Goal: Task Accomplishment & Management: Manage account settings

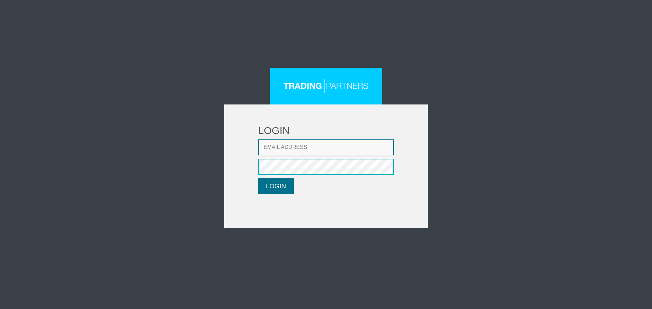
type input "[EMAIL_ADDRESS][DOMAIN_NAME]"
click at [290, 186] on button "LOGIN" at bounding box center [276, 186] width 36 height 16
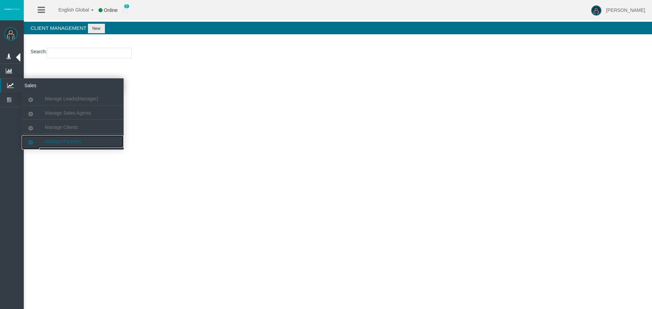
click at [66, 140] on span "Manage Partners" at bounding box center [63, 141] width 36 height 5
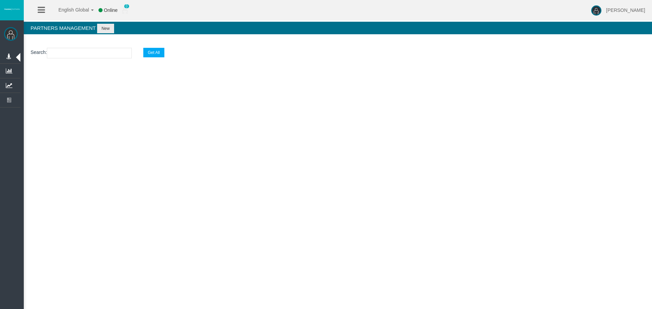
click at [84, 55] on input "text" at bounding box center [89, 53] width 85 height 11
paste input "IBszjb8"
type input "IBszjb8"
select select "25"
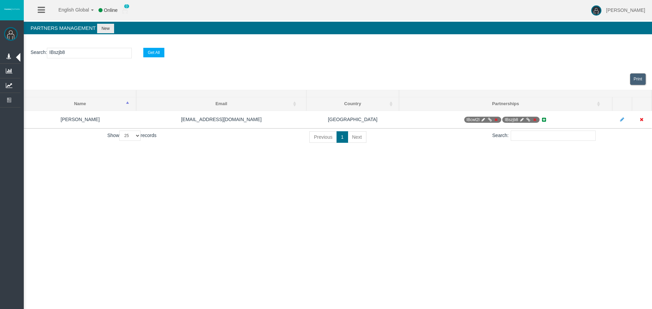
type input "IBszjb8"
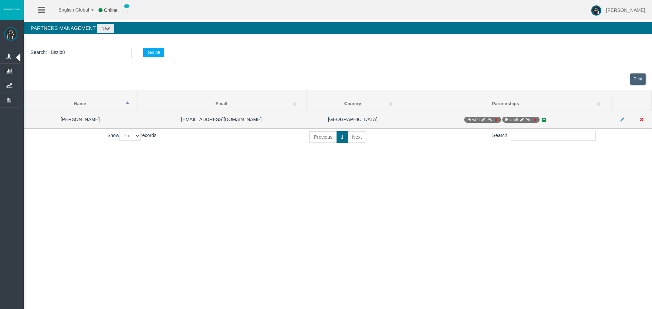
click at [522, 121] on icon at bounding box center [521, 120] width 5 height 4
select select "1"
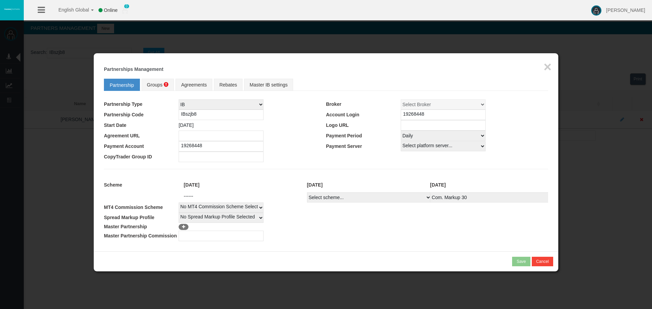
click at [367, 195] on select "Select scheme... Com. Markup 30 Master 18.20% Master Standard Spread (T4Trade) …" at bounding box center [369, 198] width 124 height 10
select select
click at [307, 193] on select "Select scheme... Com. Markup 30 Master 18.20% Master Standard Spread (T4Trade) …" at bounding box center [369, 198] width 124 height 10
select select
click at [372, 176] on fieldset "Partnership Groups Agreements Rebates Master IB settings Partnership Type IB Af…" at bounding box center [326, 158] width 444 height 166
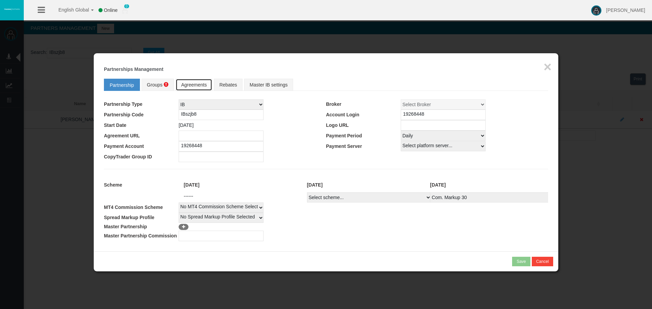
click at [176, 87] on link "Agreements" at bounding box center [194, 85] width 36 height 12
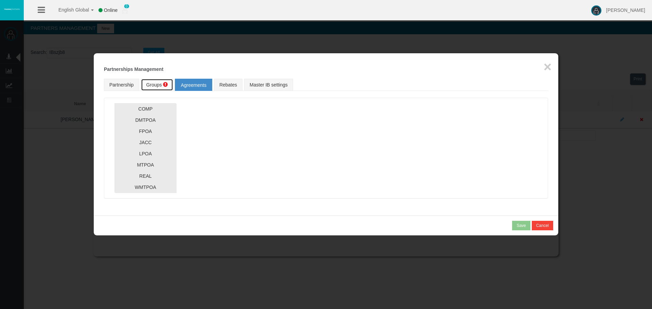
click at [173, 85] on link "Groups" at bounding box center [157, 85] width 33 height 12
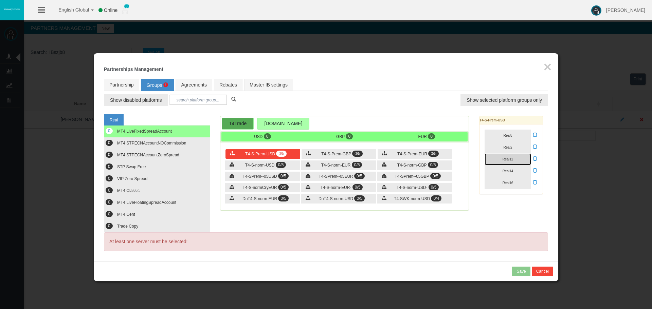
click at [508, 164] on button "Real12" at bounding box center [508, 160] width 47 height 12
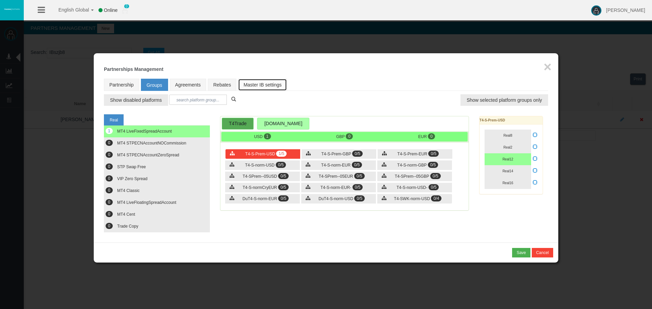
click at [271, 82] on link "Master IB settings" at bounding box center [262, 85] width 49 height 12
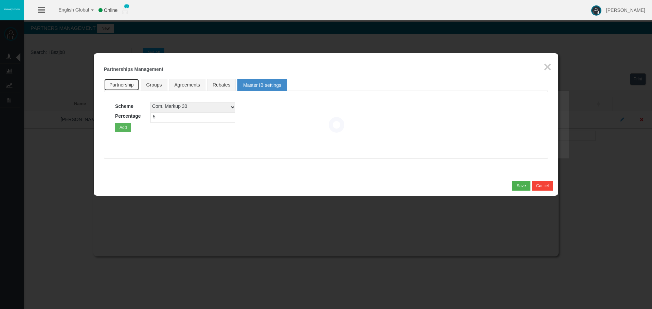
click at [126, 82] on link "Partnership" at bounding box center [121, 85] width 35 height 12
select select "1"
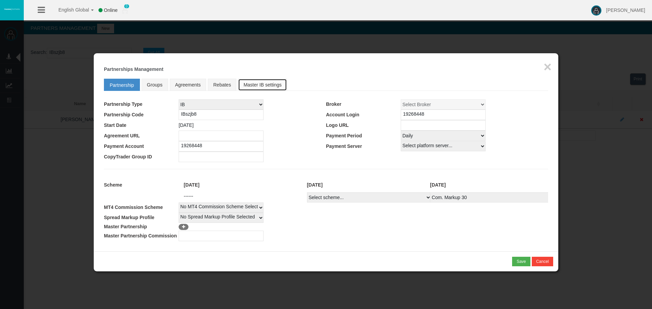
click at [259, 79] on link "Master IB settings" at bounding box center [262, 85] width 49 height 12
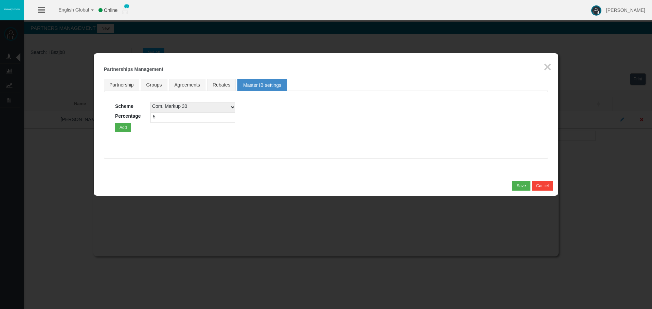
click at [219, 112] on select "Com. Markup 30 Master 18.20% Master Standard Spread (T4Trade) Pro Spread (T4Tra…" at bounding box center [192, 107] width 85 height 10
select select
click at [150, 102] on select "Com. Markup 30 Master 18.20% Master Standard Spread (T4Trade) Pro Spread (T4Tra…" at bounding box center [192, 107] width 85 height 10
drag, startPoint x: 217, startPoint y: 117, endPoint x: 38, endPoint y: 121, distance: 179.4
click at [46, 121] on body "English Global 简体中文 English Global 日本語 한국어 Online 0 Loizos Matthaiou Help Log O…" at bounding box center [326, 154] width 652 height 309
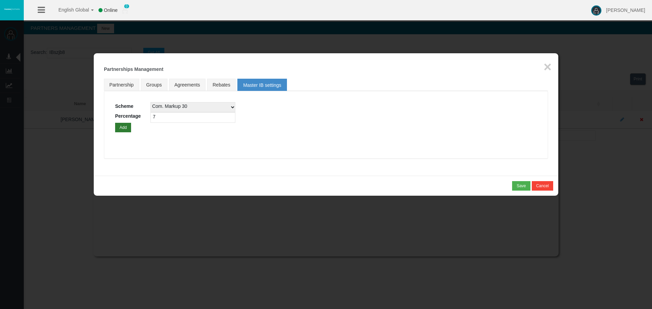
type input "7"
click at [118, 124] on button "Add" at bounding box center [123, 128] width 16 height 10
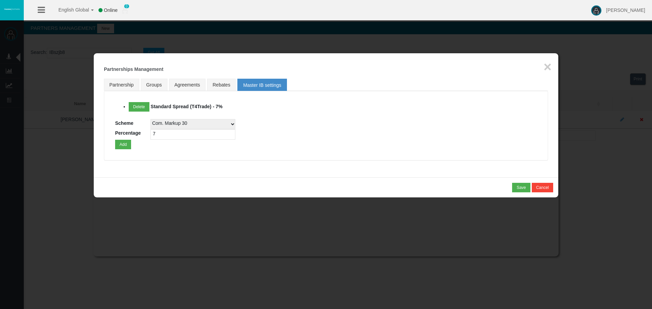
click at [284, 123] on div "Delete Standard Spread (T4Trade) - 7% Scheme Com. Markup 30 Master 18.20% Maste…" at bounding box center [326, 125] width 422 height 47
click at [150, 84] on span "Groups" at bounding box center [154, 84] width 16 height 5
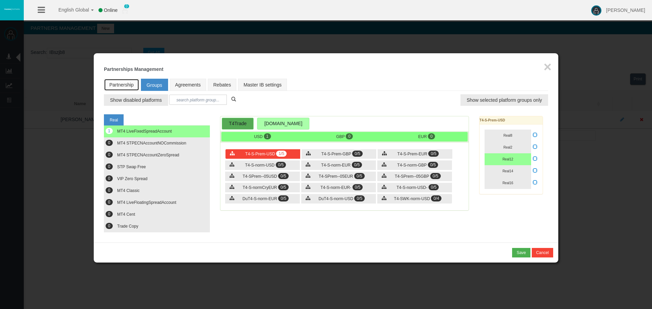
click at [125, 82] on link "Partnership" at bounding box center [121, 85] width 35 height 12
select select "1"
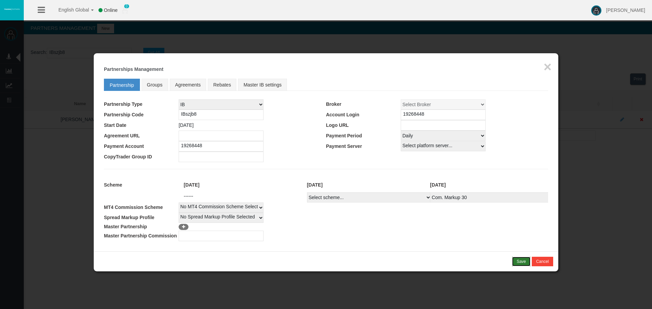
click at [518, 266] on button "Save" at bounding box center [521, 262] width 18 height 10
click at [520, 262] on div "Confirm" at bounding box center [519, 262] width 14 height 6
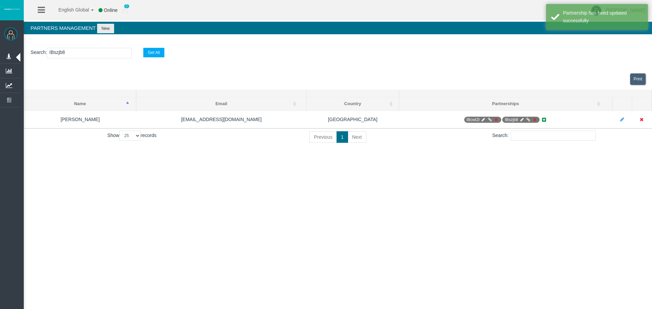
click at [214, 239] on div "English Global 简体中文 English Global 日本語 한국어 Online 0 Loizos Matthaiou Help Log O…" at bounding box center [326, 154] width 652 height 309
